Goal: Transaction & Acquisition: Purchase product/service

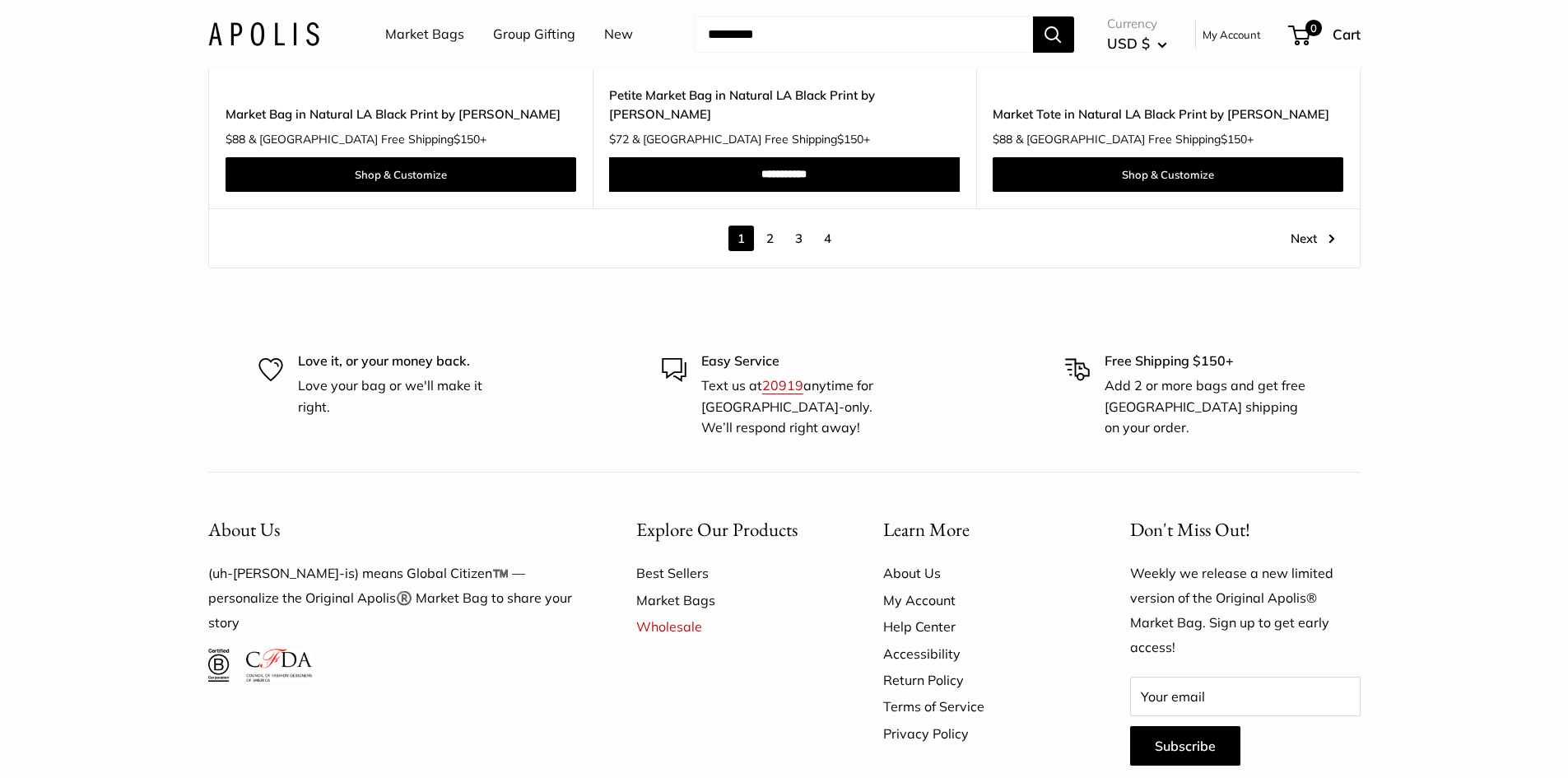
scroll to position [9553, 0]
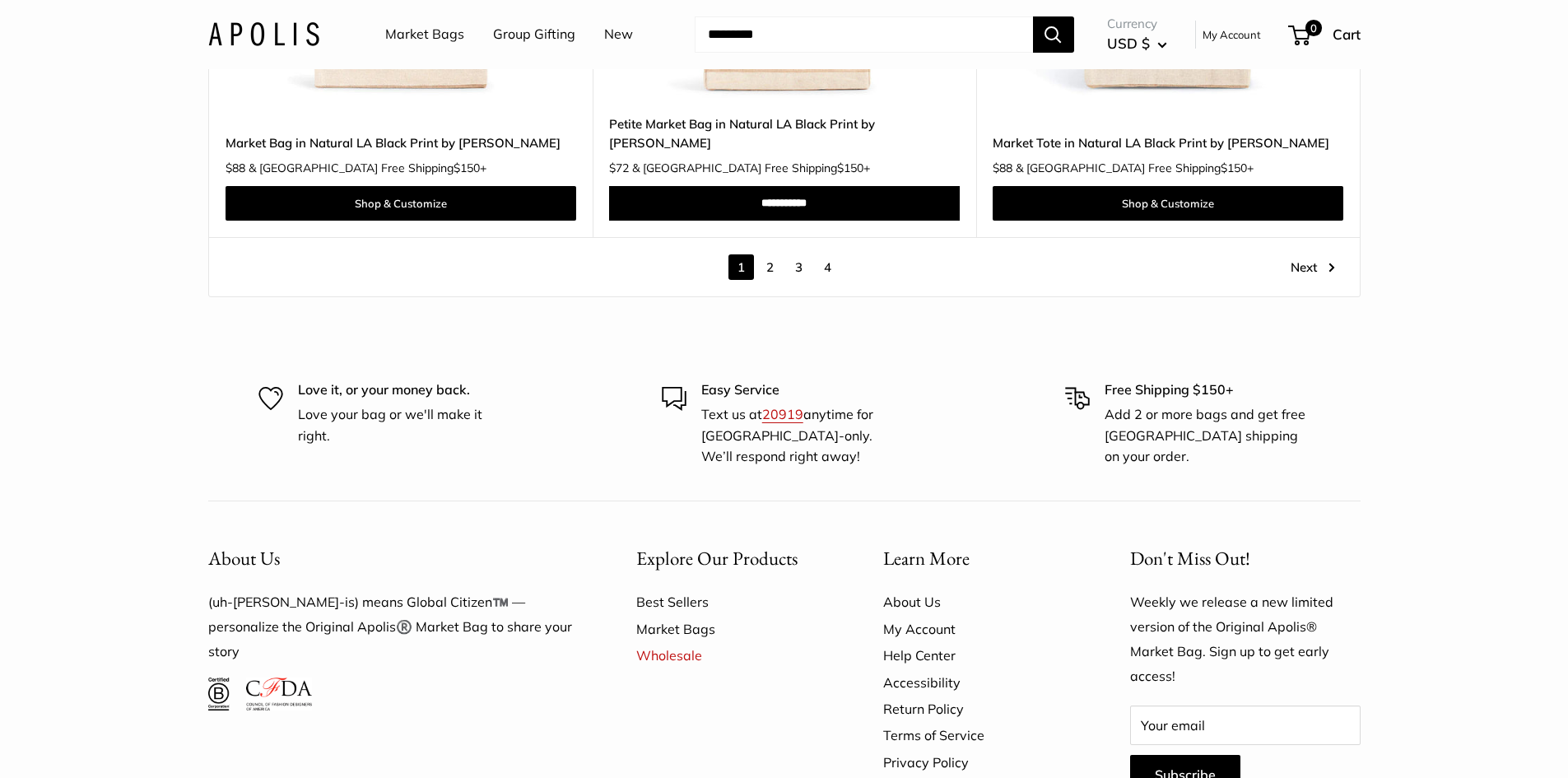
click at [678, 616] on link "Market Bags" at bounding box center [731, 629] width 190 height 27
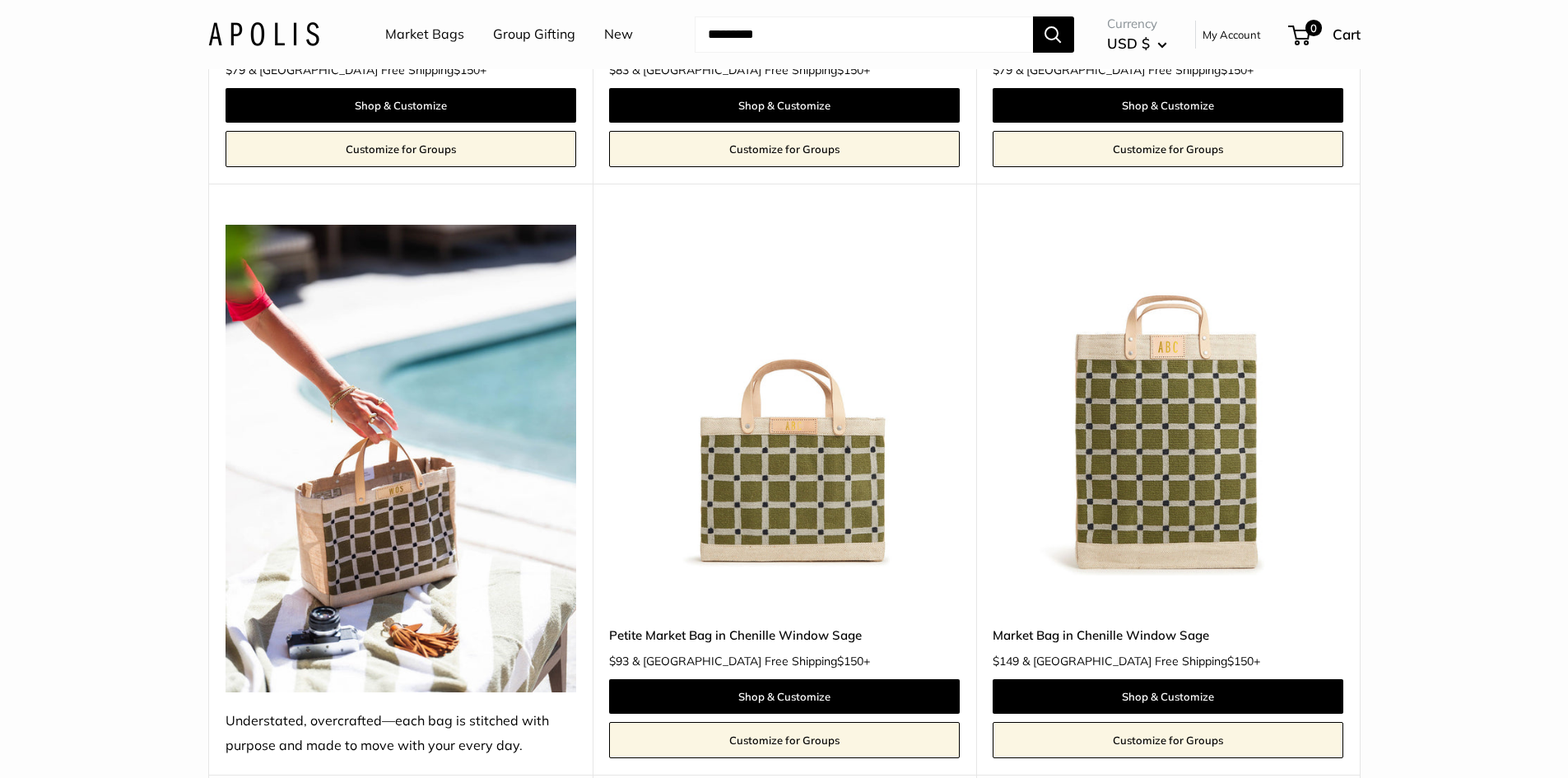
scroll to position [1976, 0]
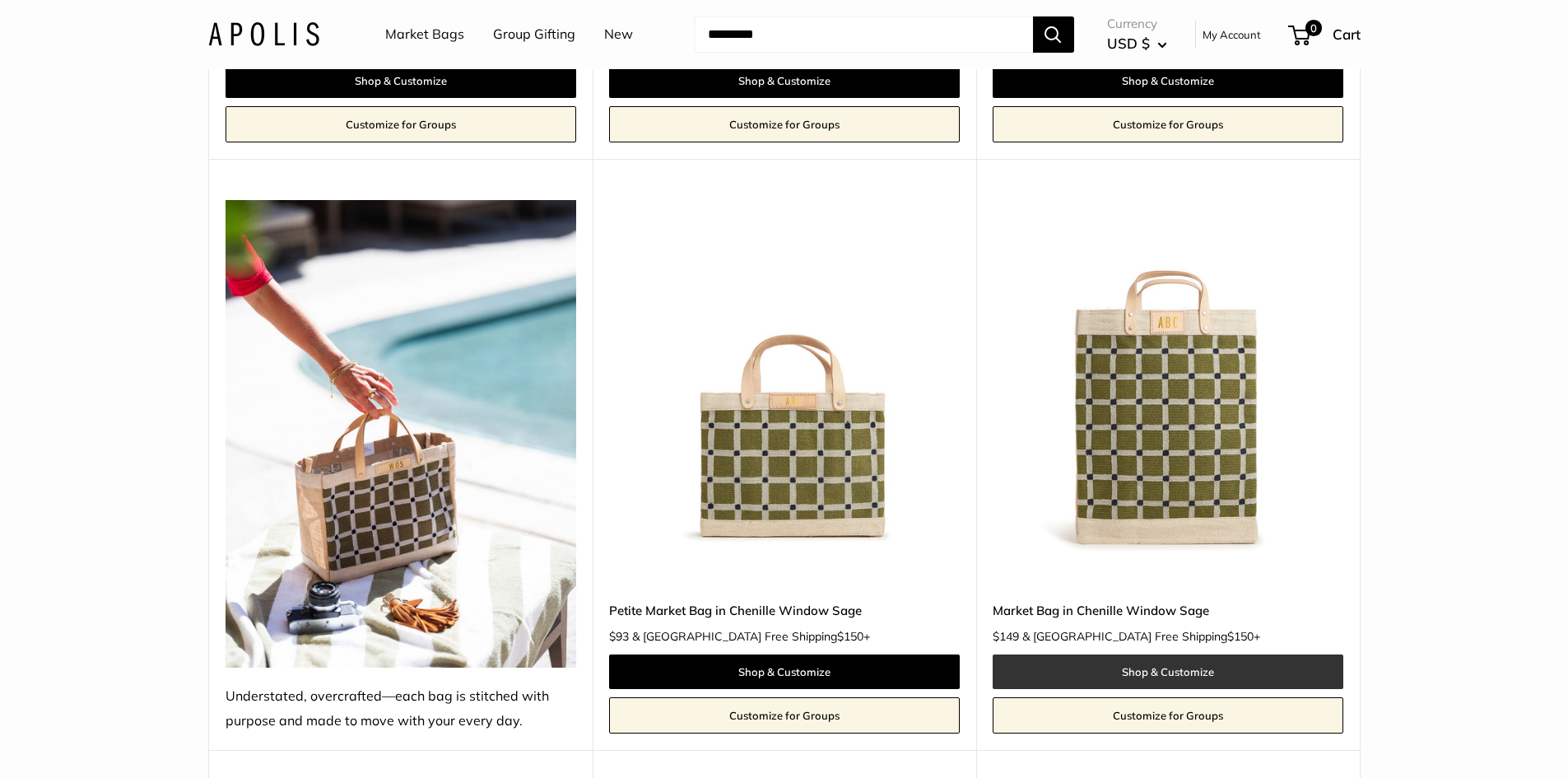
click at [1197, 654] on link "Shop & Customize" at bounding box center [1168, 671] width 351 height 35
